Goal: Task Accomplishment & Management: Use online tool/utility

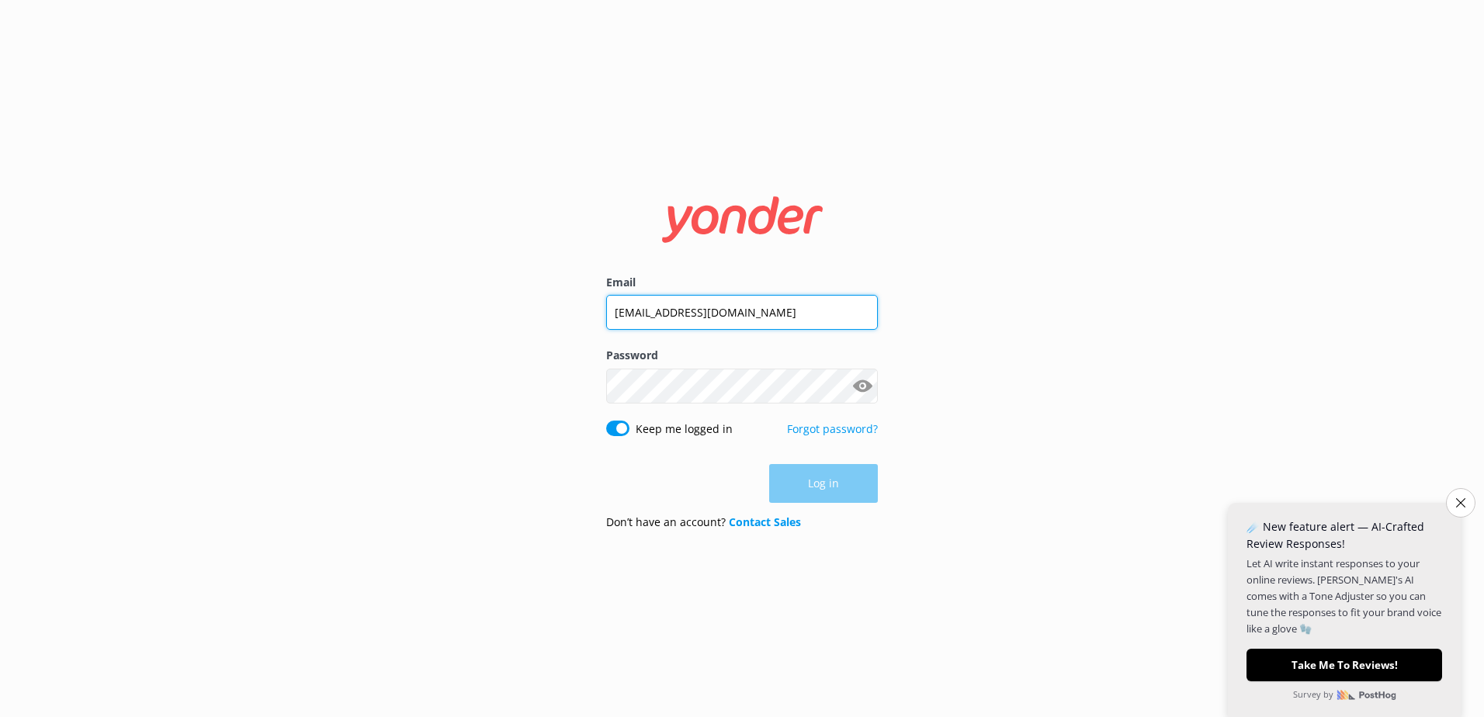
drag, startPoint x: 631, startPoint y: 321, endPoint x: 502, endPoint y: 349, distance: 131.7
click at [502, 349] on div "Email [EMAIL_ADDRESS][DOMAIN_NAME] Password Show password Keep me logged in For…" at bounding box center [742, 358] width 1484 height 717
click at [662, 304] on input "[EMAIL_ADDRESS][DOMAIN_NAME]" at bounding box center [742, 311] width 272 height 35
type input "[EMAIL_ADDRESS][DOMAIN_NAME]"
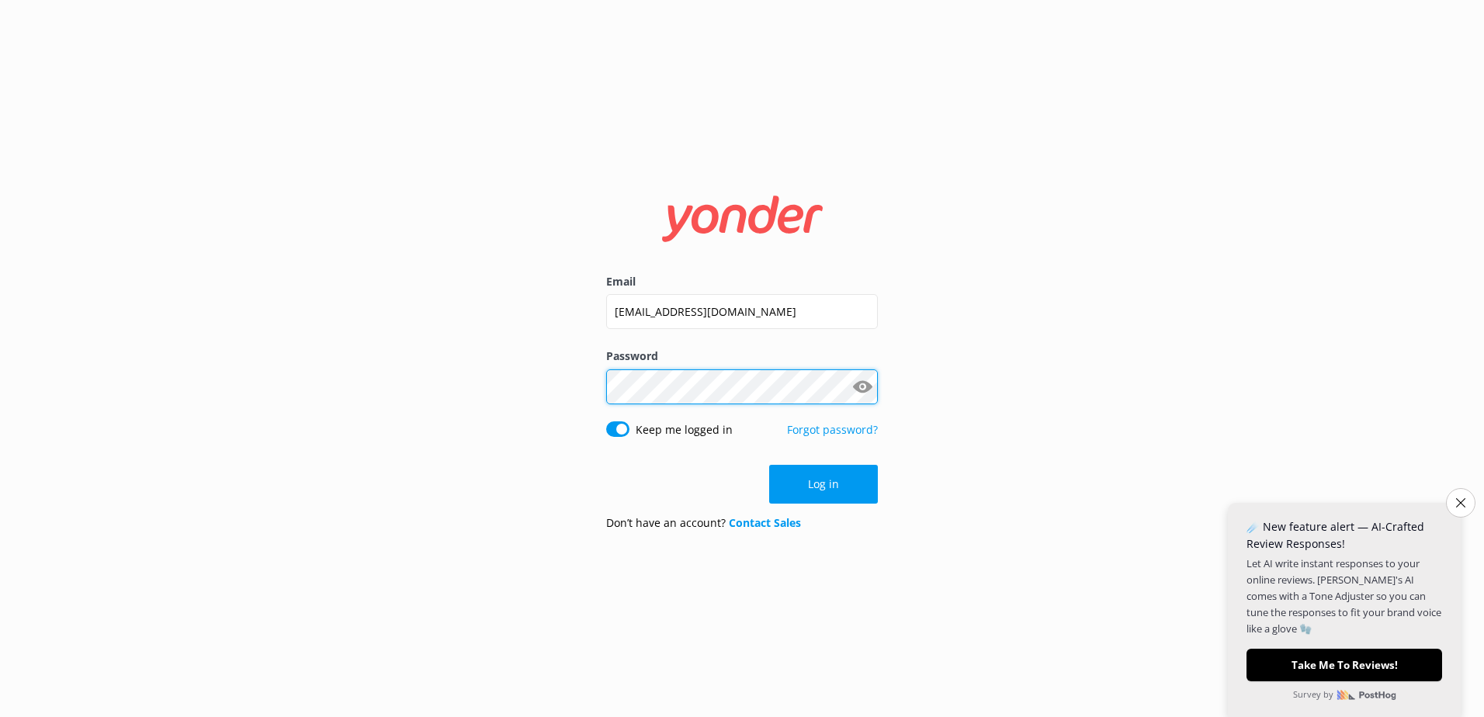
click button "Log in" at bounding box center [823, 484] width 109 height 39
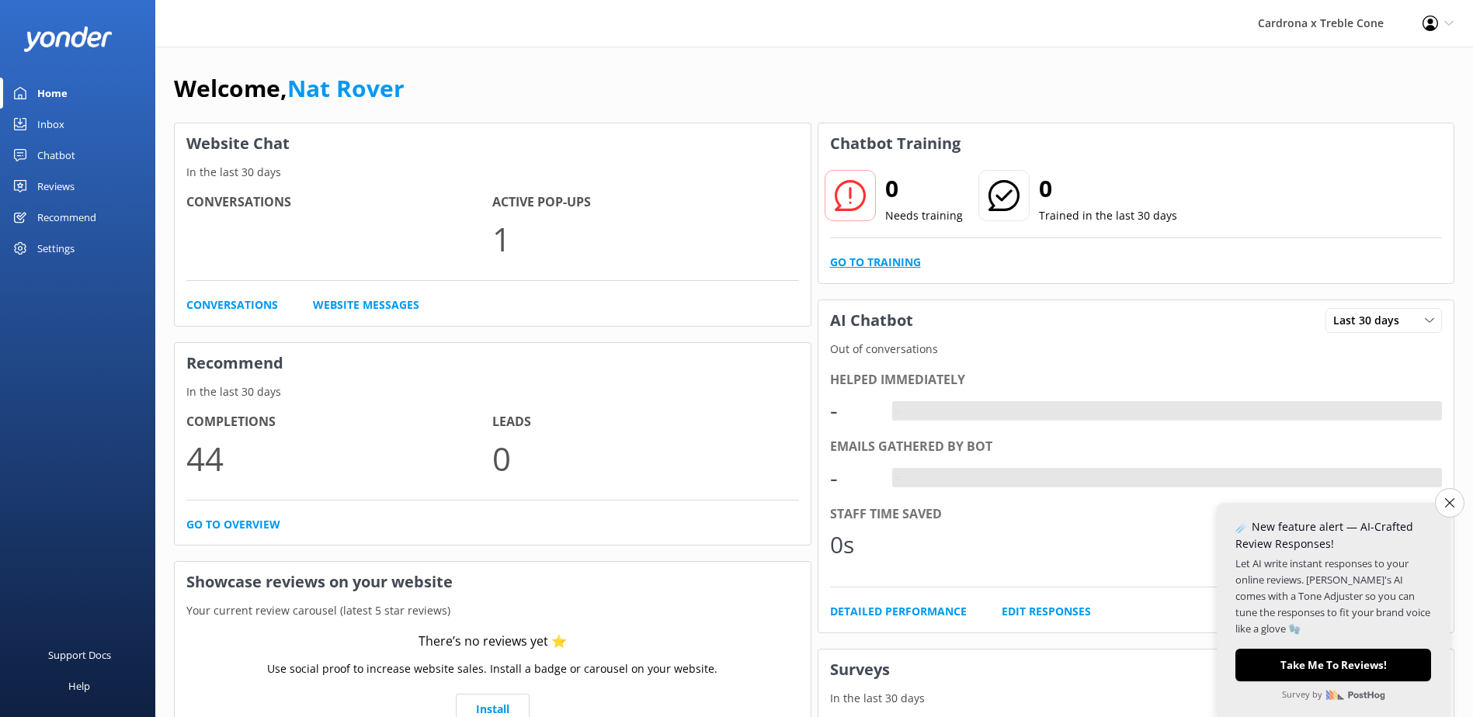
click at [877, 262] on link "Go to Training" at bounding box center [875, 262] width 91 height 17
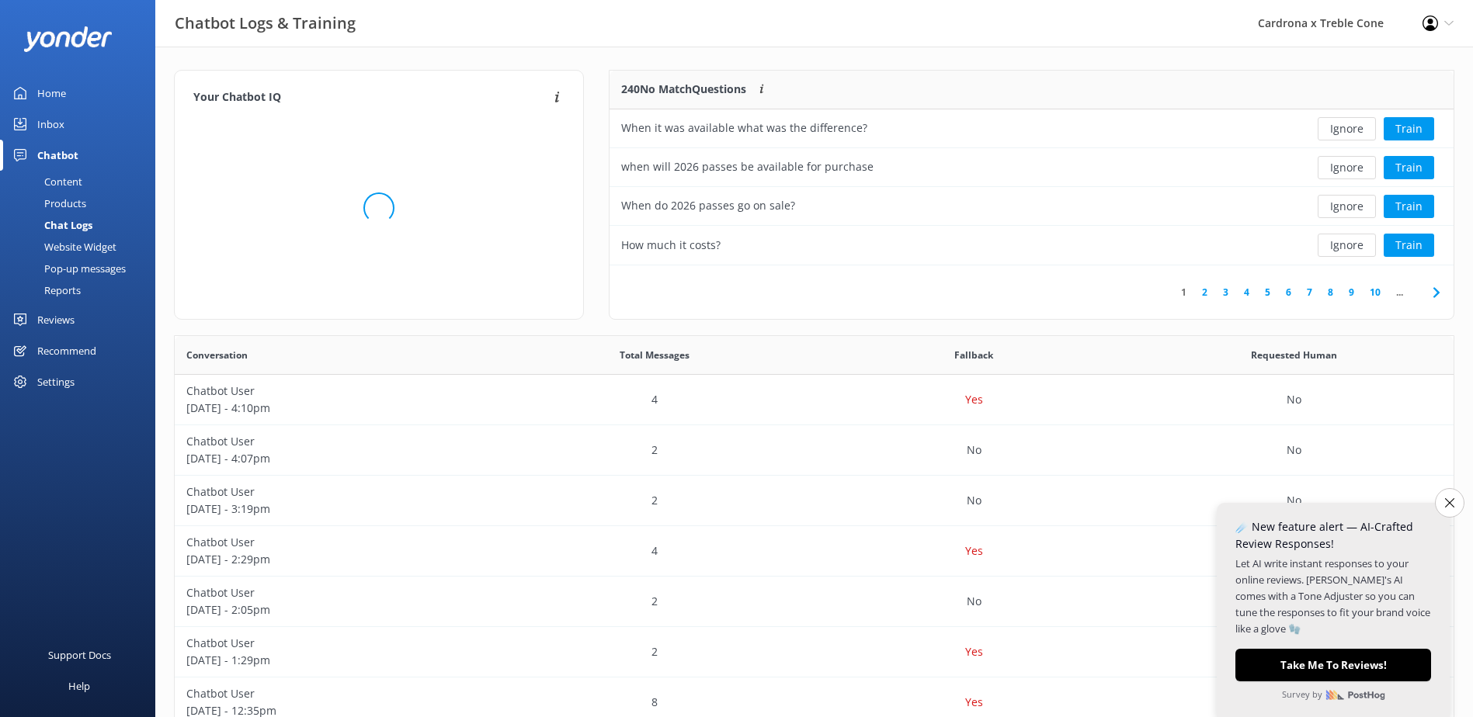
scroll to position [183, 831]
click at [1327, 200] on button "Ignore" at bounding box center [1346, 206] width 58 height 23
click at [1331, 210] on button "Ignore" at bounding box center [1346, 206] width 58 height 23
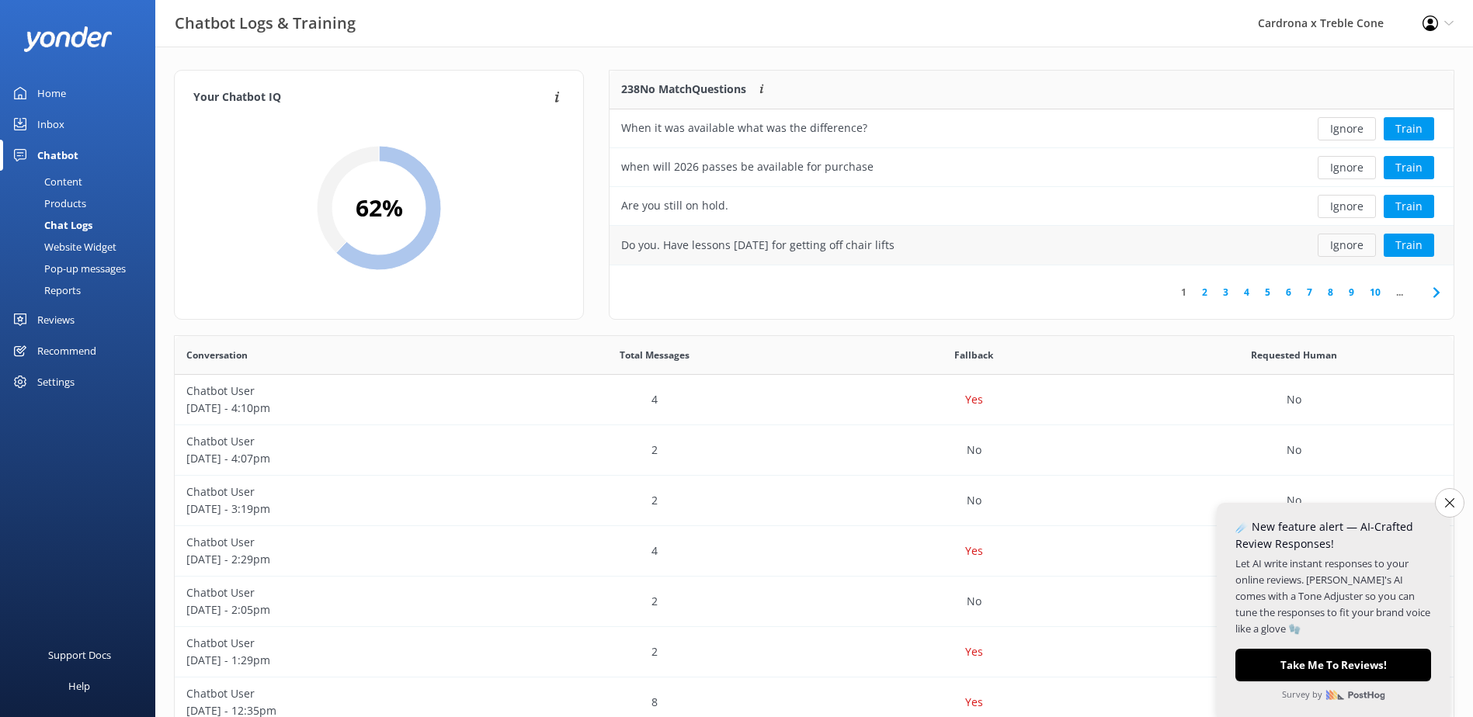
click at [1347, 238] on button "Ignore" at bounding box center [1346, 245] width 58 height 23
click at [1361, 210] on button "Ignore" at bounding box center [1346, 206] width 58 height 23
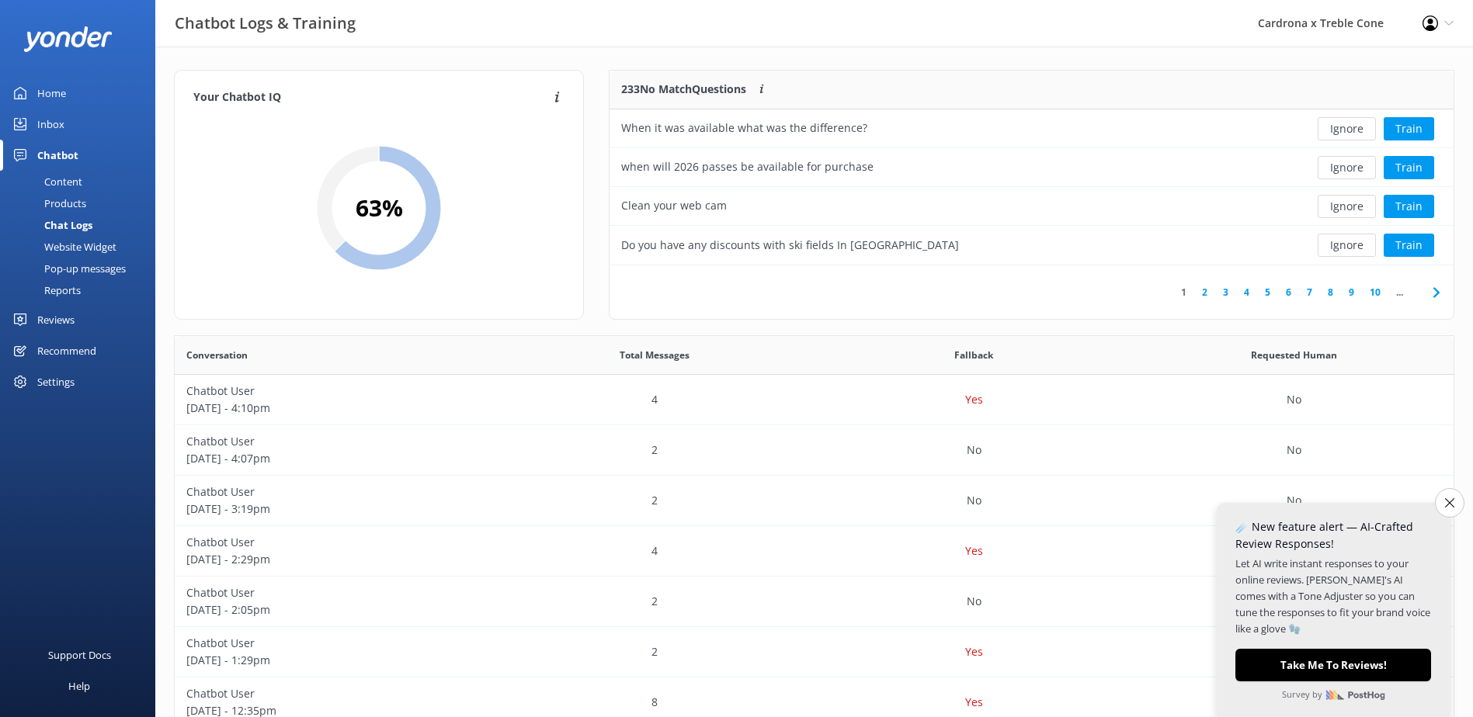
click at [1361, 210] on button "Ignore" at bounding box center [1346, 206] width 58 height 23
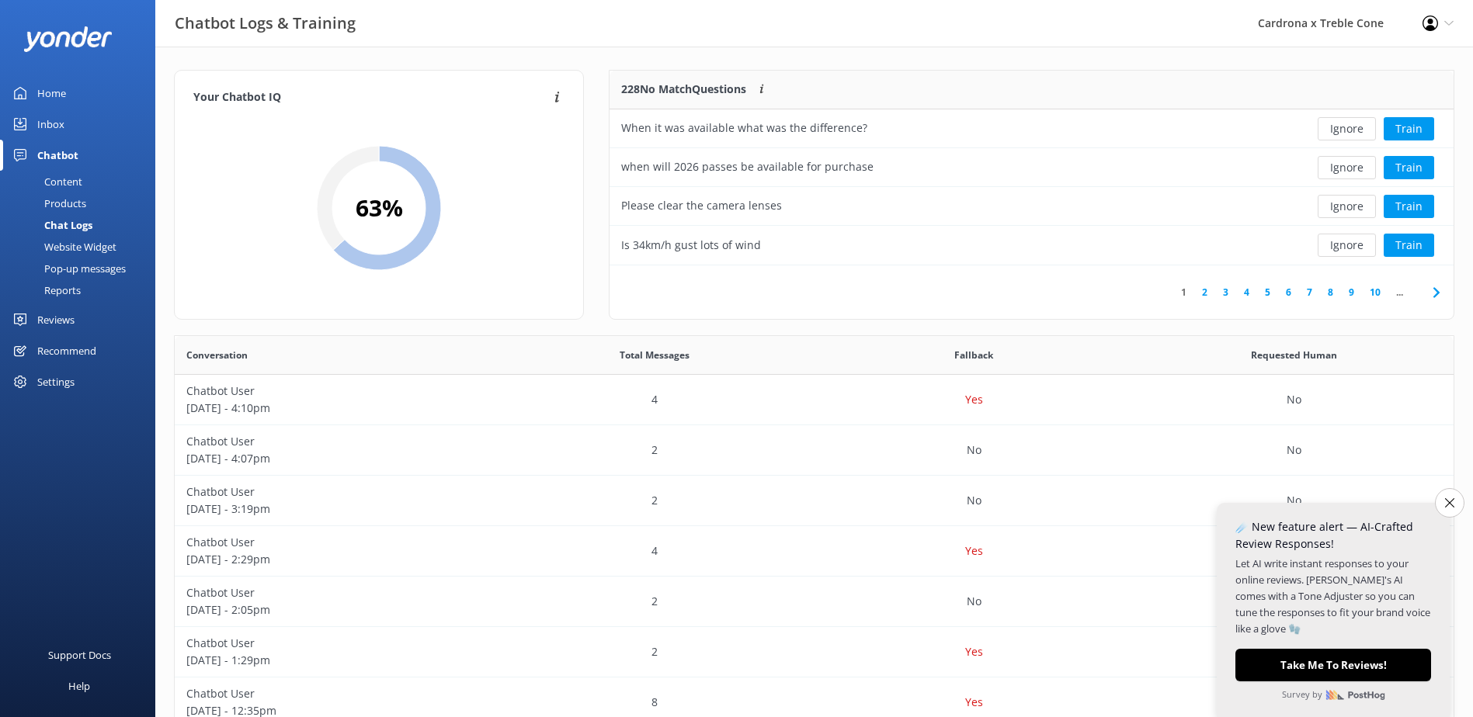
click at [1361, 210] on button "Ignore" at bounding box center [1346, 206] width 58 height 23
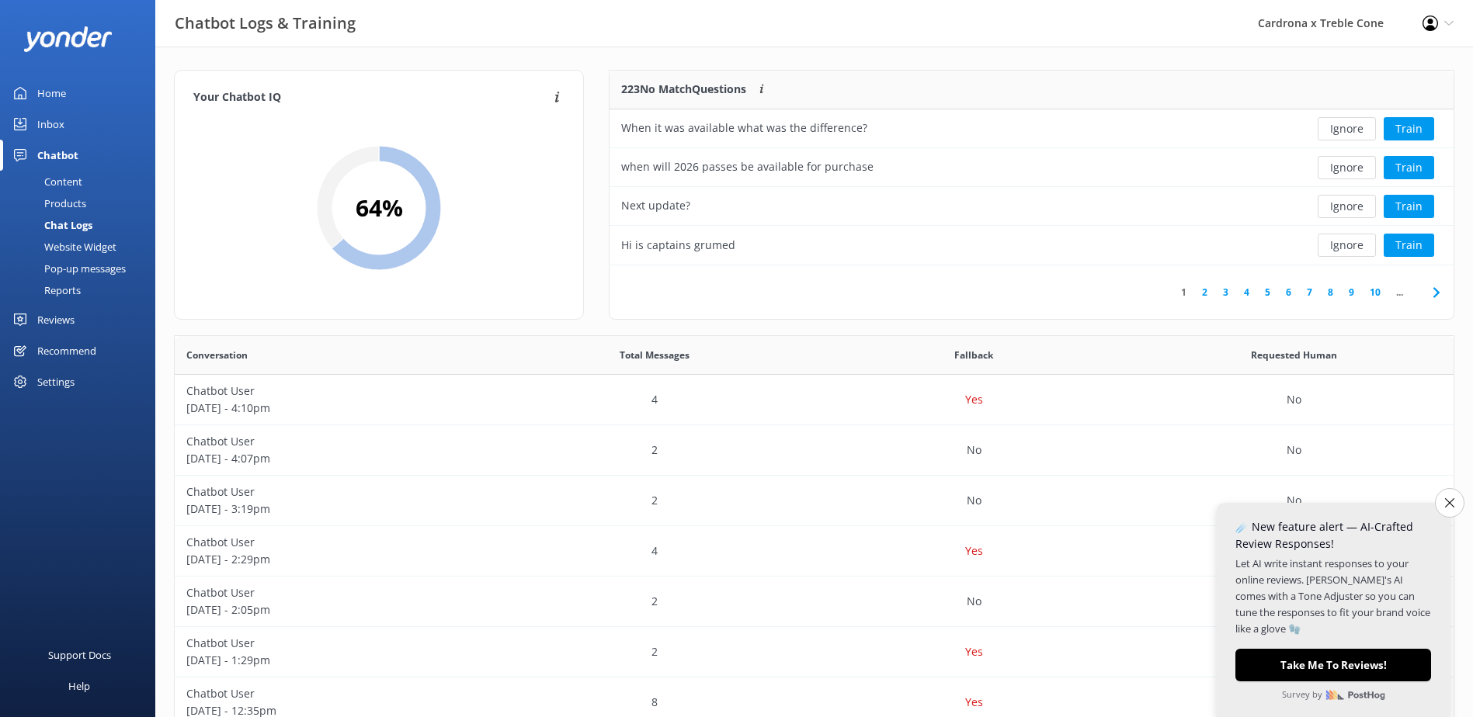
click at [1361, 210] on button "Ignore" at bounding box center [1346, 206] width 58 height 23
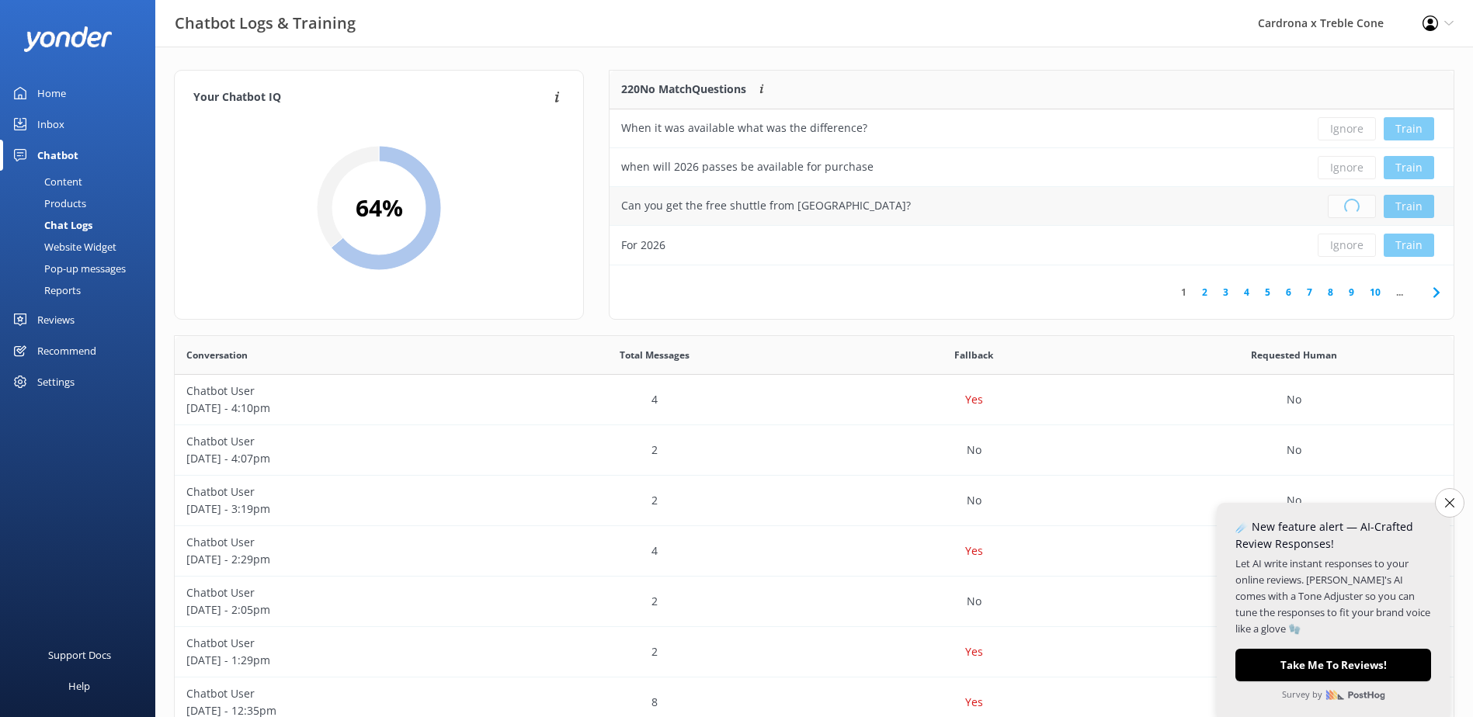
click at [1361, 210] on div "Loading.. Train" at bounding box center [1367, 206] width 148 height 23
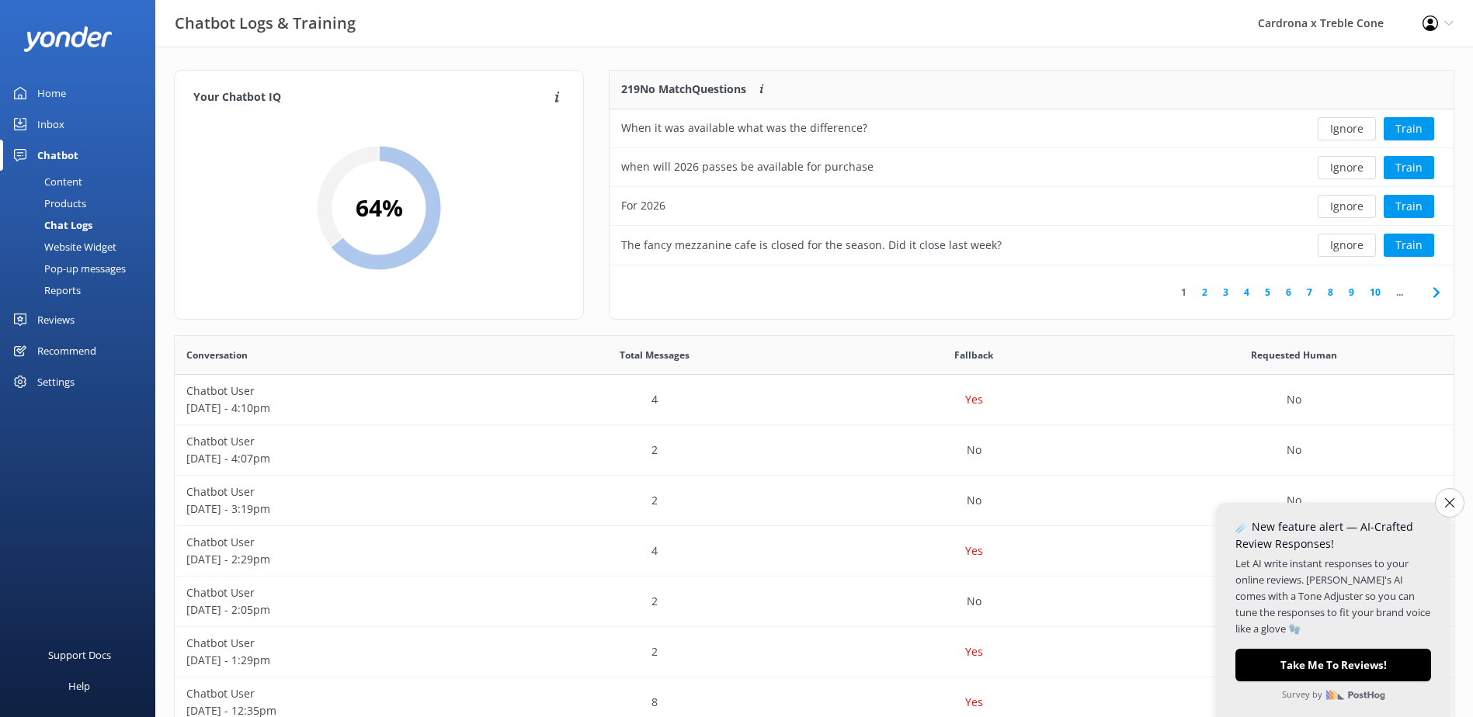
click at [1361, 210] on button "Ignore" at bounding box center [1346, 206] width 58 height 23
click at [1344, 212] on button "Ignore" at bounding box center [1346, 206] width 58 height 23
click at [1341, 214] on button "Ignore" at bounding box center [1346, 206] width 58 height 23
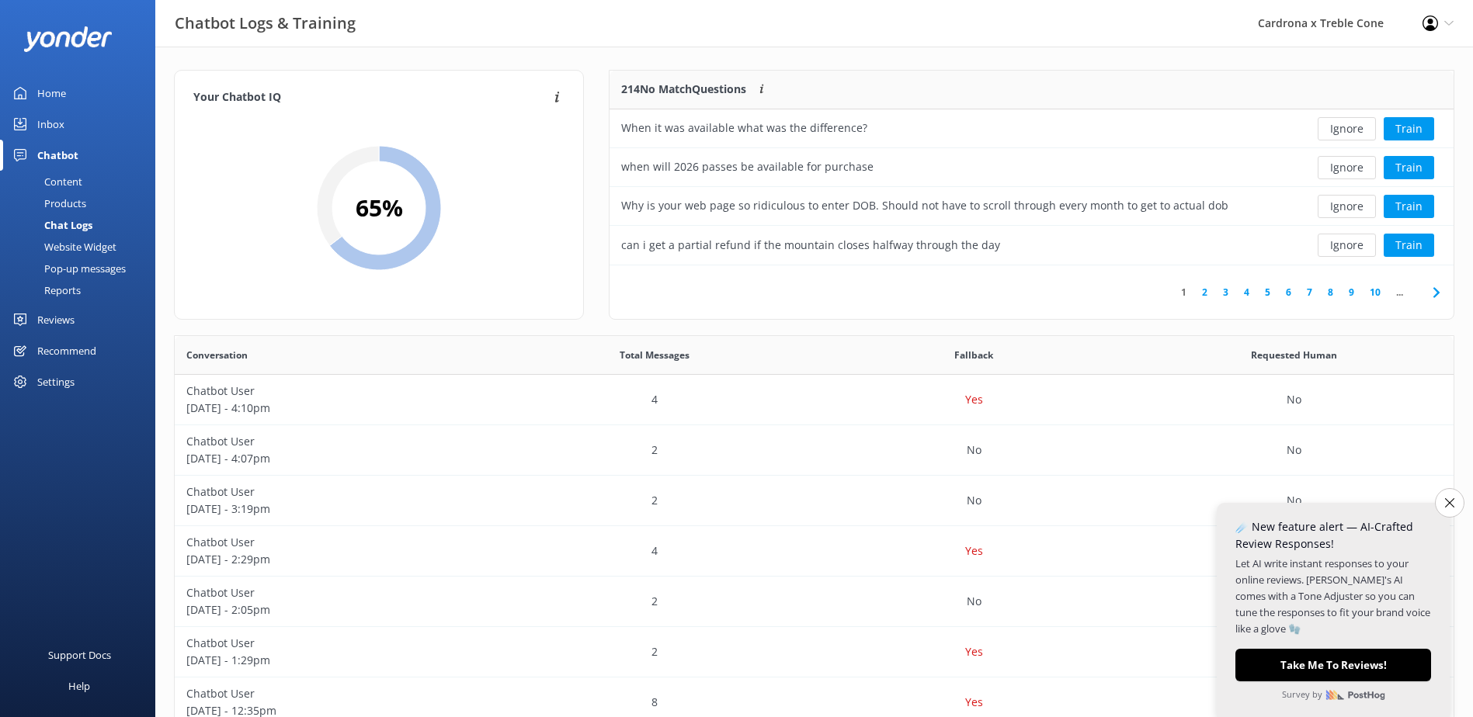
click at [1341, 214] on button "Ignore" at bounding box center [1346, 206] width 58 height 23
click at [1347, 238] on button "Ignore" at bounding box center [1346, 245] width 58 height 23
click at [1348, 236] on button "Ignore" at bounding box center [1346, 245] width 58 height 23
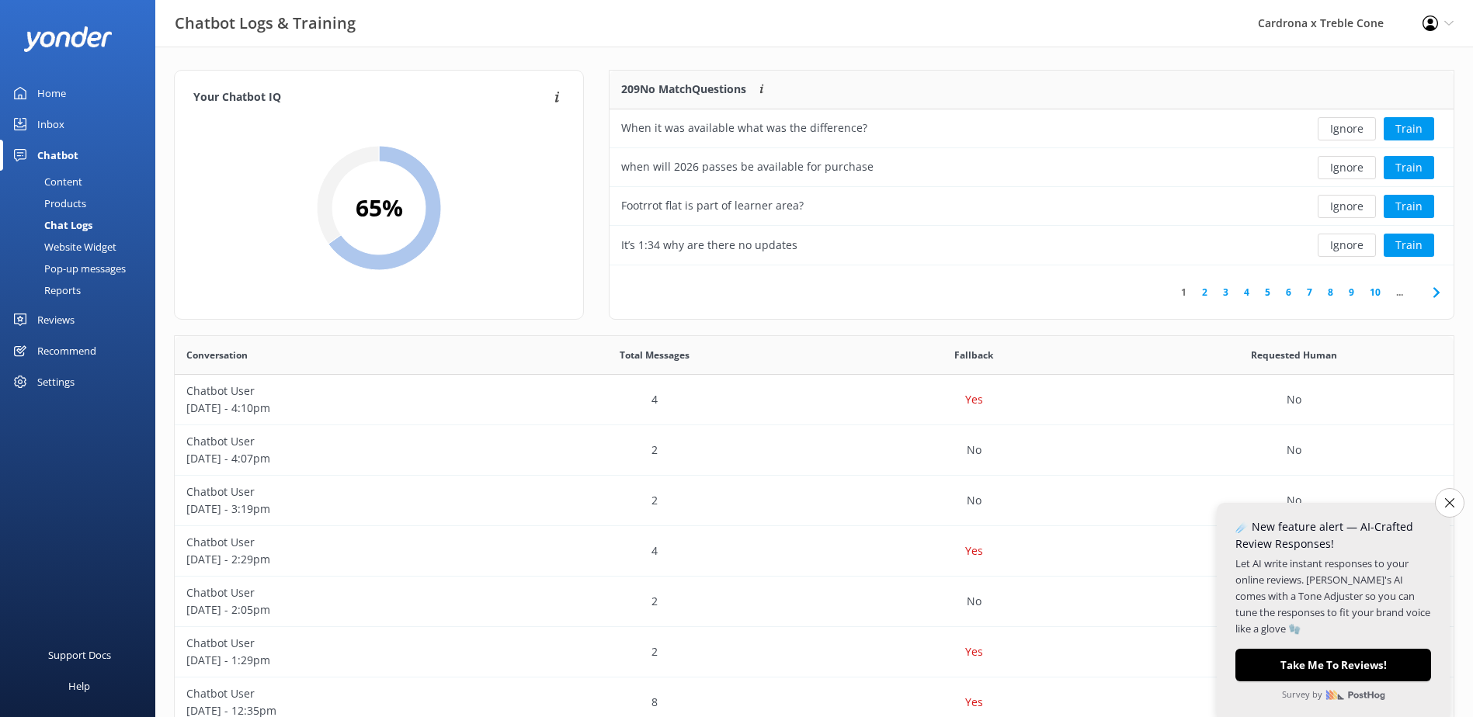
click at [1348, 235] on button "Ignore" at bounding box center [1346, 245] width 58 height 23
click at [1346, 241] on button "Ignore" at bounding box center [1346, 245] width 58 height 23
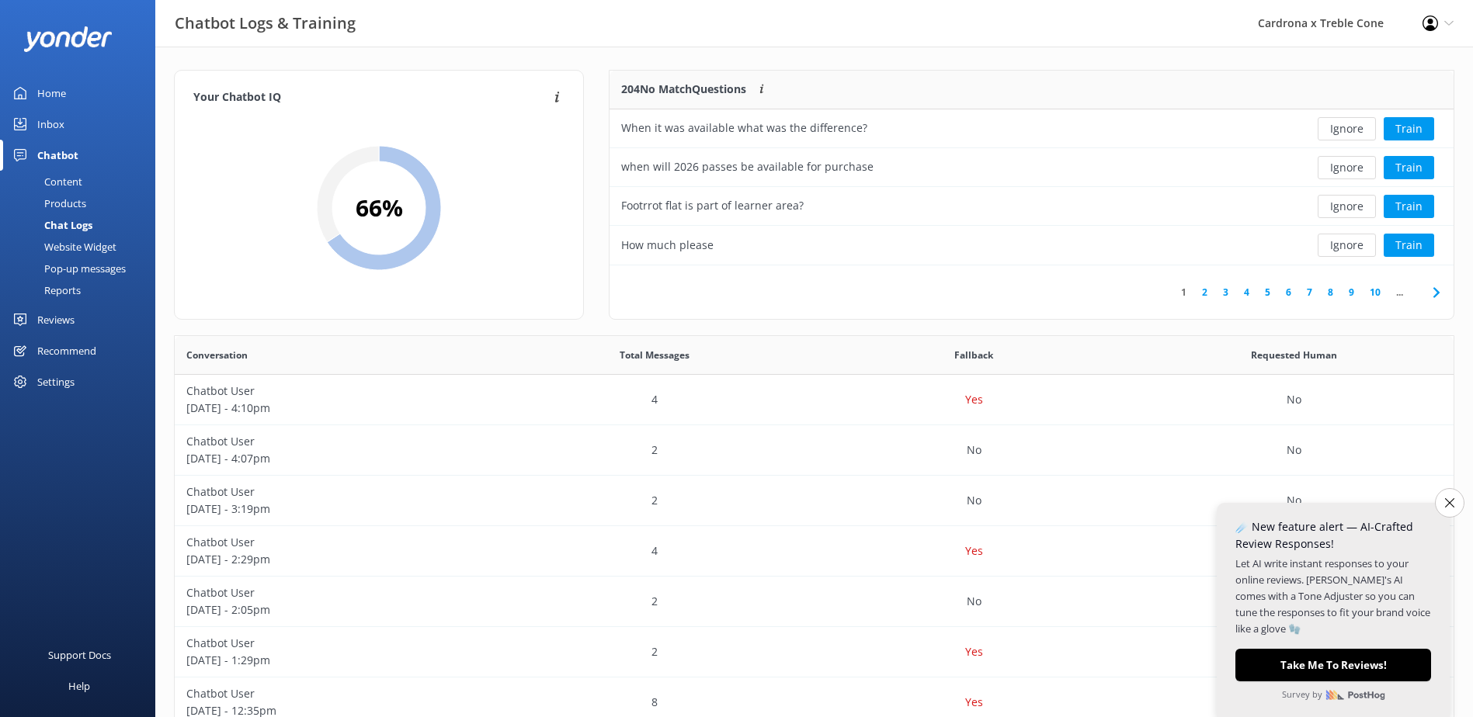
click at [1346, 241] on button "Ignore" at bounding box center [1346, 245] width 58 height 23
